Goal: Navigation & Orientation: Go to known website

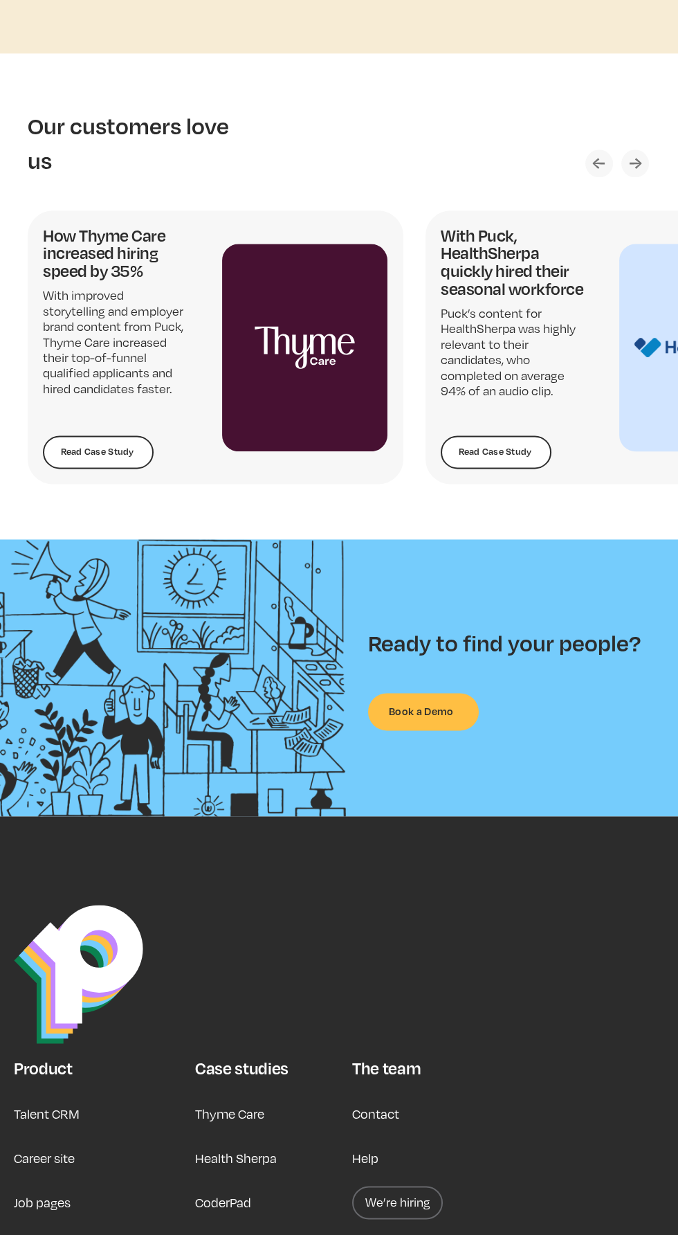
scroll to position [2449, 0]
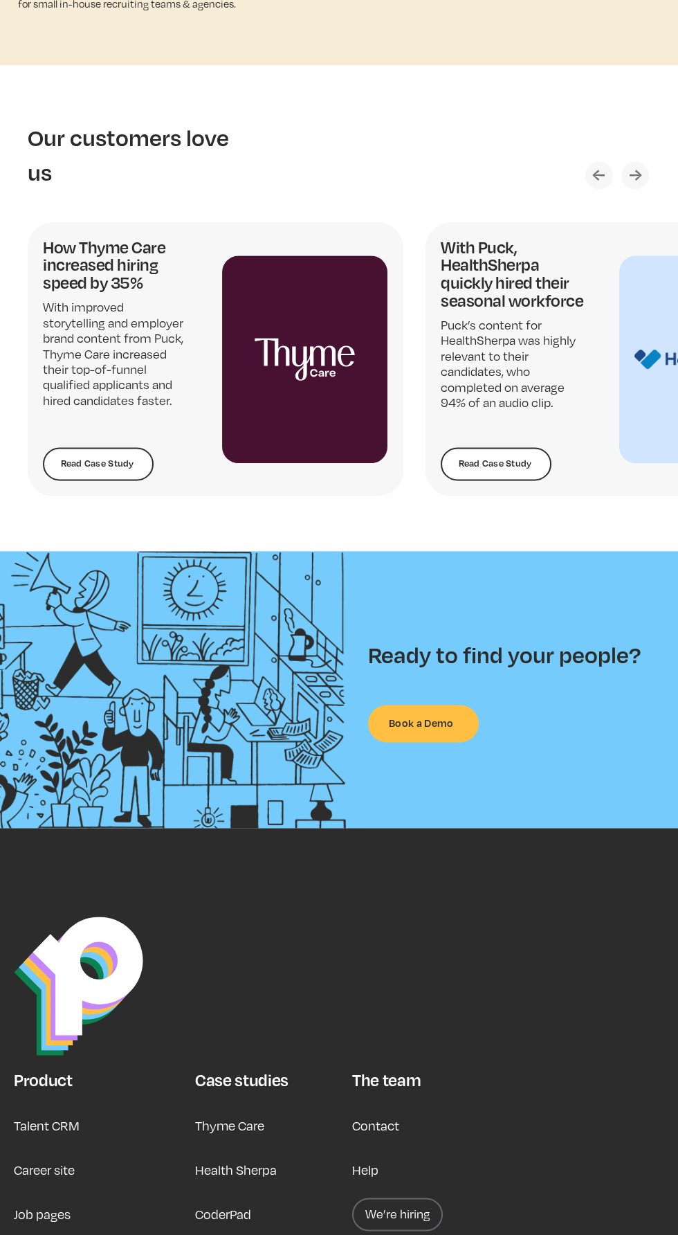
click at [301, 424] on img "1 / 5" at bounding box center [305, 359] width 166 height 208
click at [331, 397] on img "1 / 5" at bounding box center [305, 359] width 166 height 208
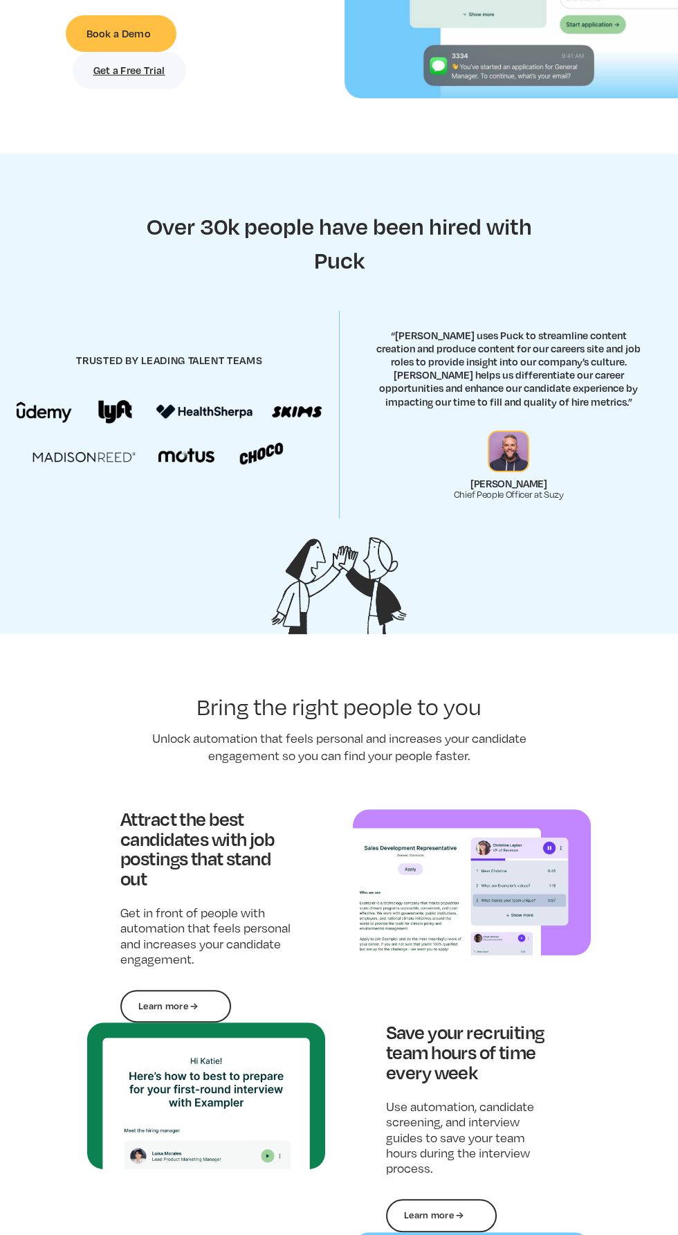
scroll to position [0, 0]
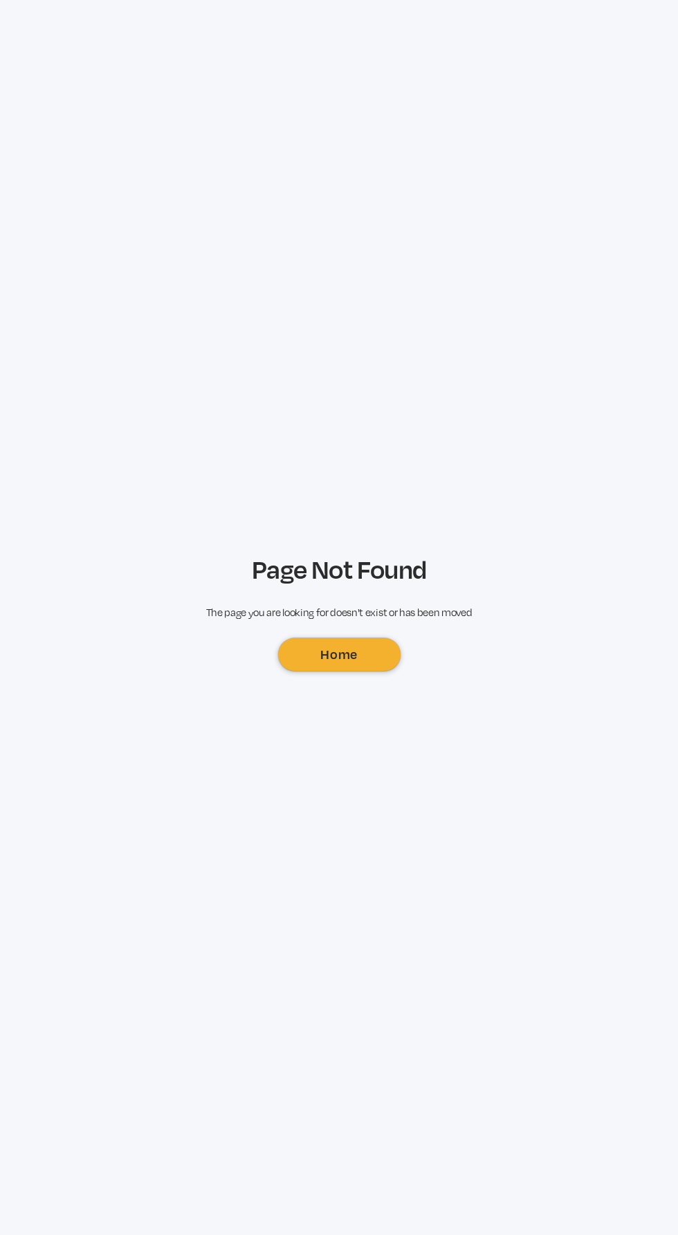
click at [349, 671] on link "Home" at bounding box center [339, 653] width 123 height 33
